Goal: Submit feedback/report problem: Submit feedback/report problem

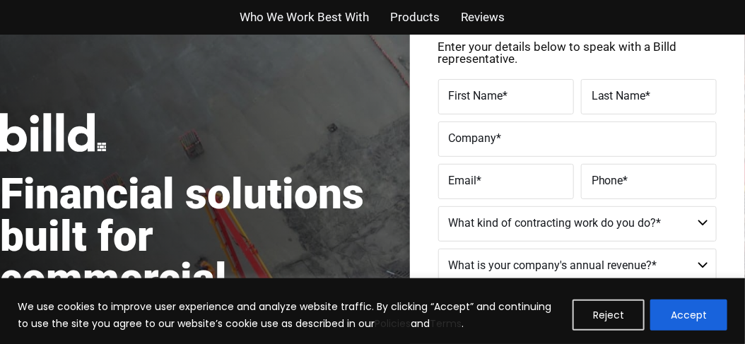
scroll to position [94, 0]
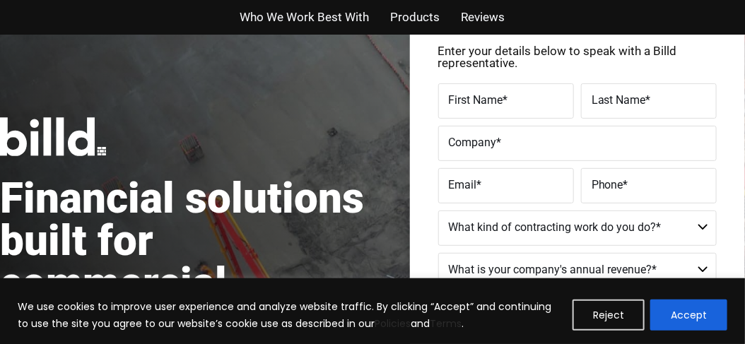
click at [484, 103] on span "First Name" at bounding box center [476, 99] width 54 height 13
click at [484, 103] on input "First Name *" at bounding box center [507, 100] width 136 height 35
type input "[PERSON_NAME]"
type input "[EMAIL_ADDRESS][DOMAIN_NAME]"
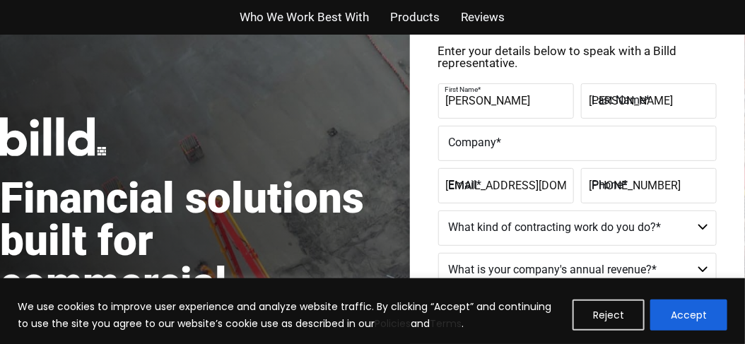
type input "[PHONE_NUMBER]"
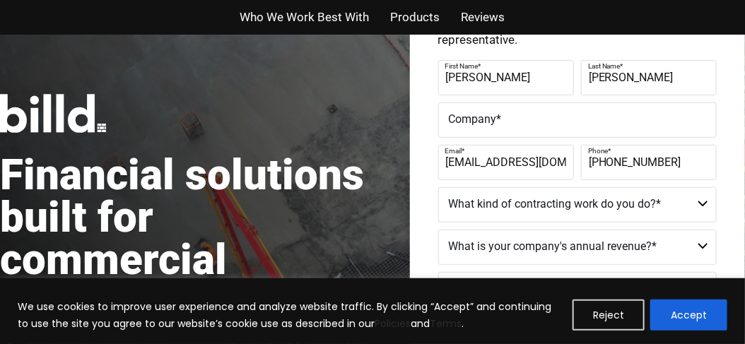
scroll to position [141, 0]
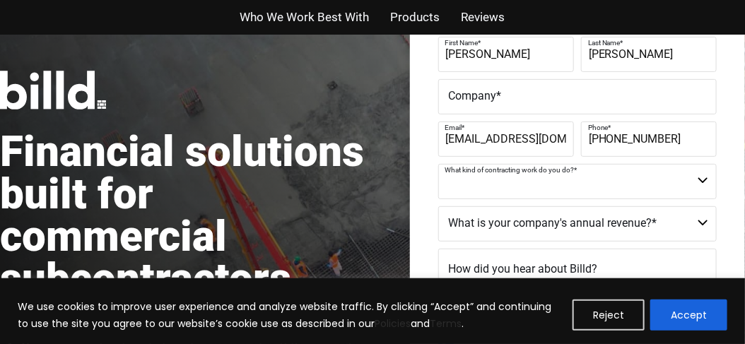
click at [703, 178] on select "Commercial Commercial and Residential Residential Not a Contractor" at bounding box center [578, 181] width 279 height 35
select select "Not a Contractor"
click at [439, 164] on select "Commercial Commercial and Residential Residential Not a Contractor" at bounding box center [578, 181] width 279 height 35
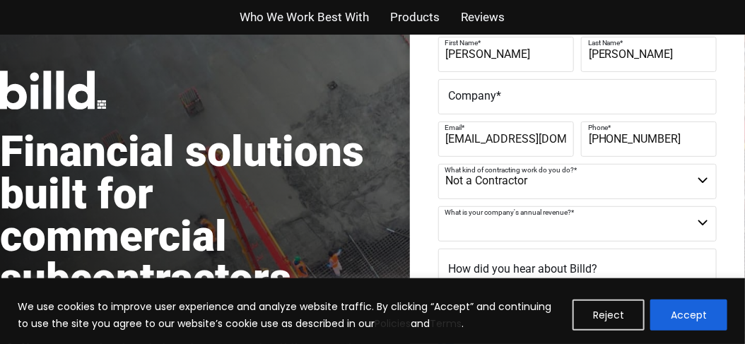
click at [701, 219] on select "$40M + $25M - $40M $8M - $25M $4M - $8M $2M - $4M $1M - $2M Less than $1M" at bounding box center [578, 224] width 279 height 35
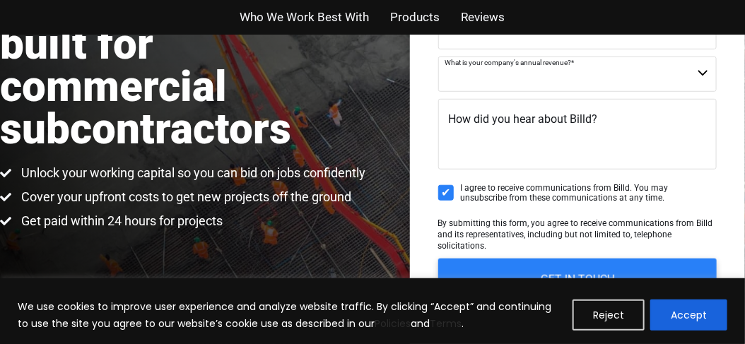
scroll to position [282, 0]
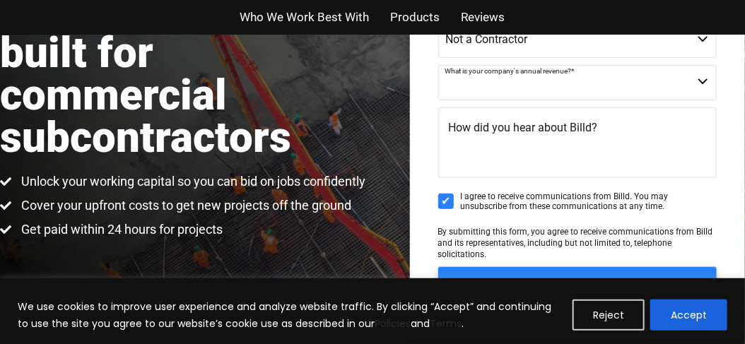
click at [466, 149] on textarea "How did you hear about Billd?" at bounding box center [578, 143] width 279 height 71
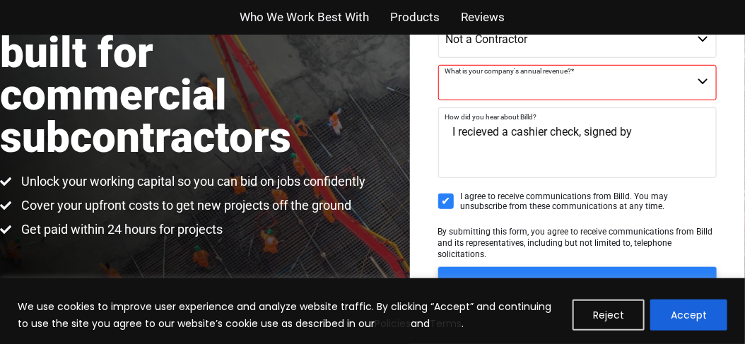
click at [584, 129] on textarea "I recieved a cashier check, signed by" at bounding box center [578, 143] width 279 height 71
click at [576, 132] on textarea "I recieved a cashier fromd by" at bounding box center [578, 143] width 279 height 71
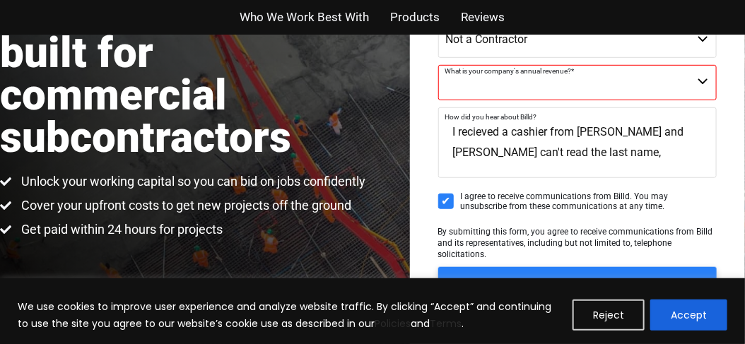
click at [547, 129] on textarea "I recieved a cashier from [PERSON_NAME] and [PERSON_NAME] can't read the last n…" at bounding box center [578, 143] width 279 height 71
click at [631, 151] on textarea "I recieved a cashier check from [PERSON_NAME] and [PERSON_NAME] can't read the …" at bounding box center [578, 143] width 279 height 71
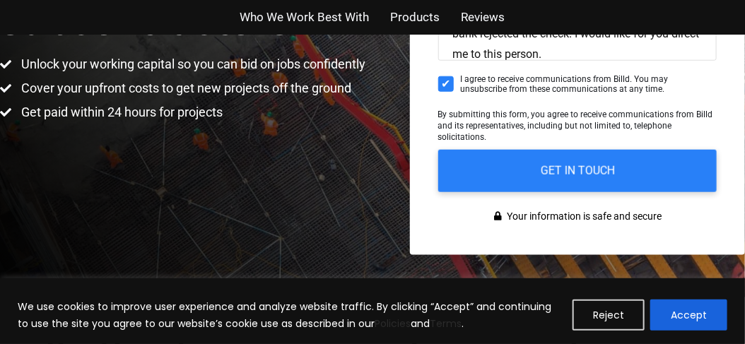
scroll to position [400, 0]
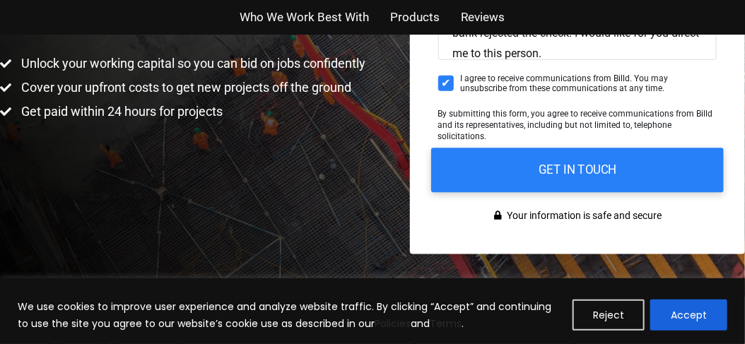
type textarea "I recieved a cashier check from [PERSON_NAME] and [PERSON_NAME] can't read the …"
click at [569, 163] on input "GET IN TOUCH" at bounding box center [577, 170] width 293 height 45
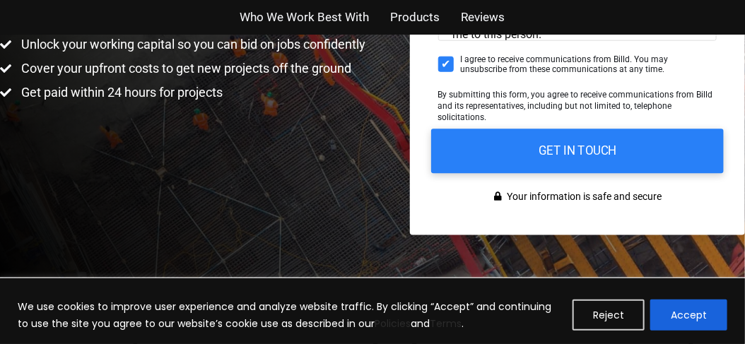
scroll to position [424, 0]
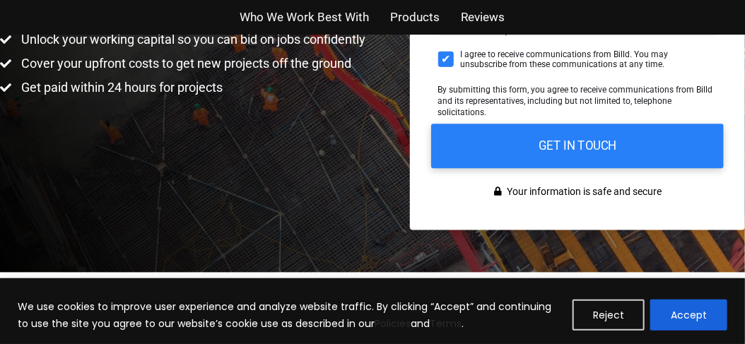
click at [578, 154] on input "GET IN TOUCH" at bounding box center [577, 146] width 293 height 45
click at [582, 136] on input "GET IN TOUCH" at bounding box center [577, 146] width 293 height 45
click at [542, 142] on input "GET IN TOUCH" at bounding box center [577, 146] width 293 height 45
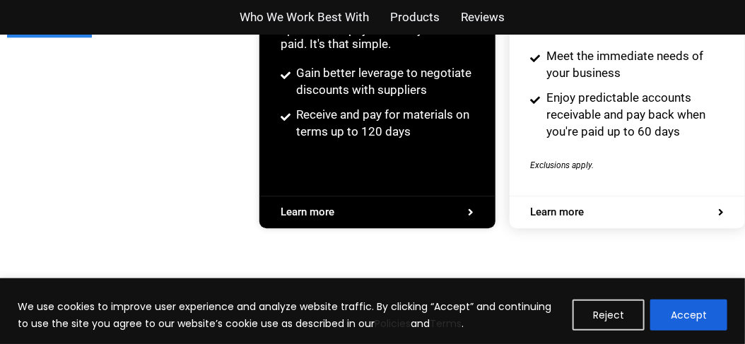
scroll to position [2805, 0]
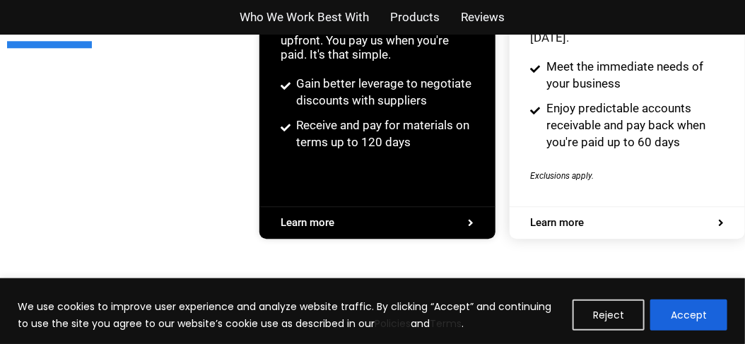
click at [567, 224] on span "Learn more" at bounding box center [558, 223] width 54 height 11
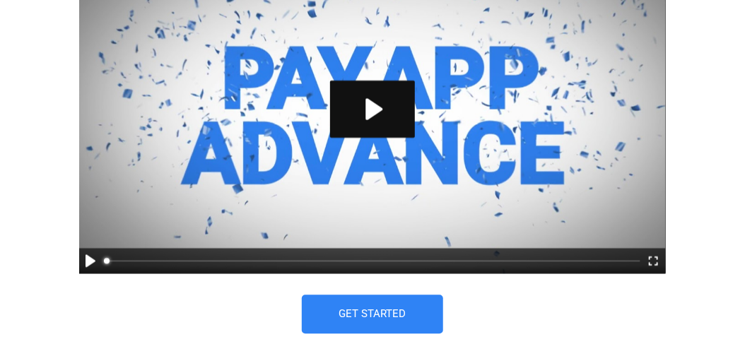
scroll to position [825, 0]
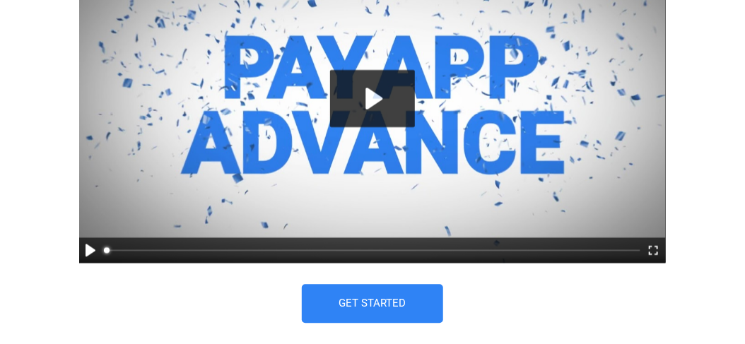
click at [375, 93] on button "Play" at bounding box center [372, 99] width 85 height 57
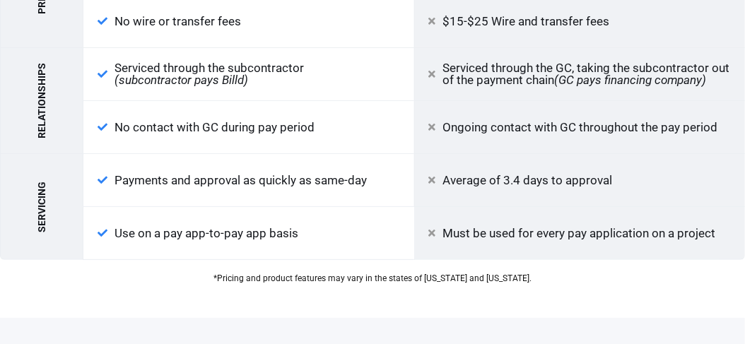
scroll to position [1697, 0]
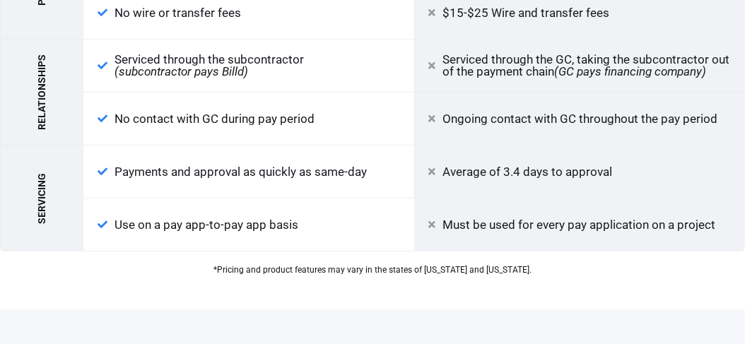
type input "48.19"
